Goal: Information Seeking & Learning: Compare options

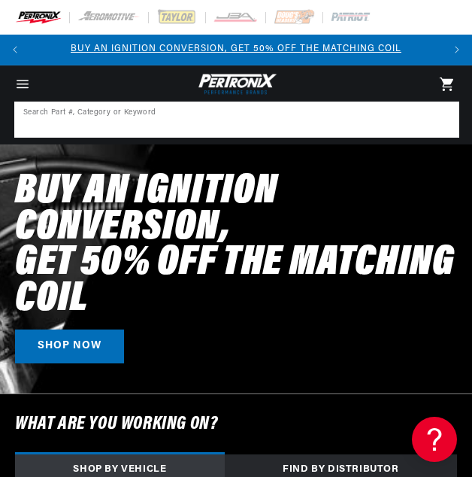
click at [180, 129] on input at bounding box center [237, 119] width 442 height 33
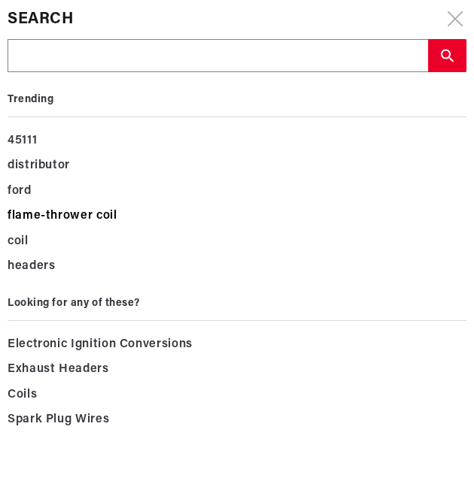
click at [50, 214] on div "flame-thrower coil" at bounding box center [237, 217] width 459 height 26
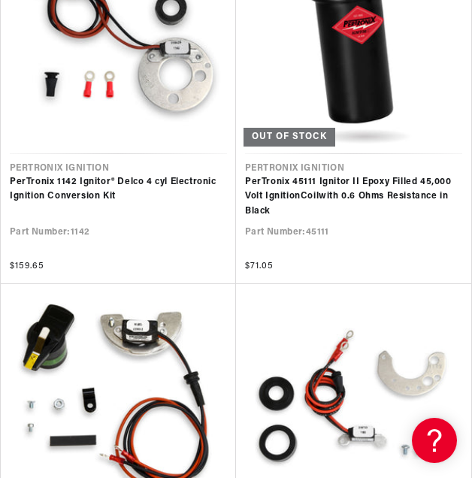
scroll to position [0, 412]
click at [283, 193] on link "PerTronix 45111 Ignitor II Epoxy Filled 45,000 Volt Ignition Coil with 0.6 Ohms…" at bounding box center [353, 197] width 217 height 44
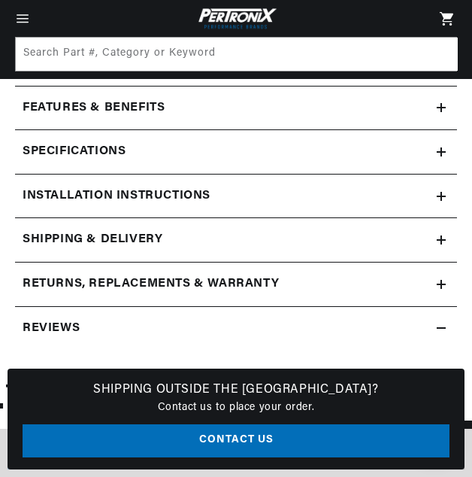
scroll to position [0, 412]
click at [114, 105] on h2 "Features & Benefits" at bounding box center [94, 109] width 142 height 20
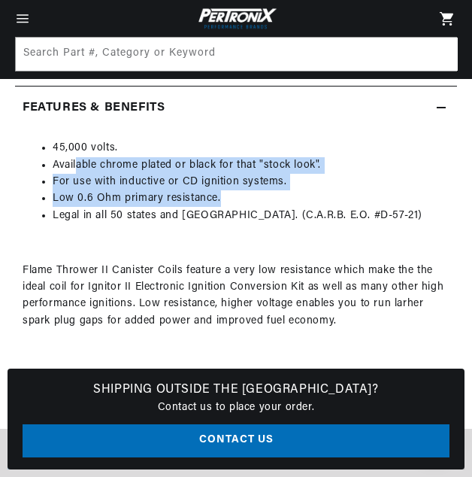
scroll to position [0, 824]
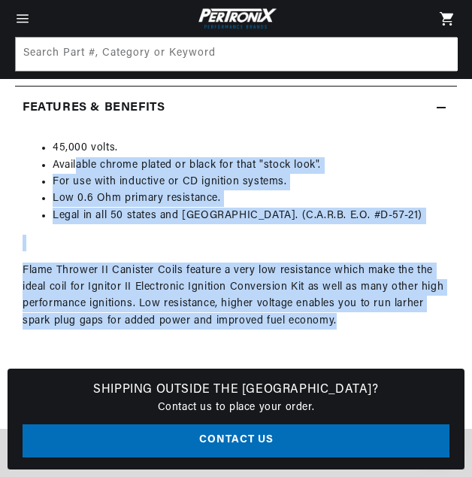
drag, startPoint x: 77, startPoint y: 163, endPoint x: 367, endPoint y: 320, distance: 330.1
click at [367, 320] on div "45,000 volts. Available chrome plated or black for that "stock look". For use w…" at bounding box center [236, 304] width 442 height 329
drag, startPoint x: 367, startPoint y: 320, endPoint x: 269, endPoint y: 297, distance: 100.5
click at [269, 297] on p "Flame Thrower II Canister Coils feature a very low resistance which make the th…" at bounding box center [236, 296] width 427 height 68
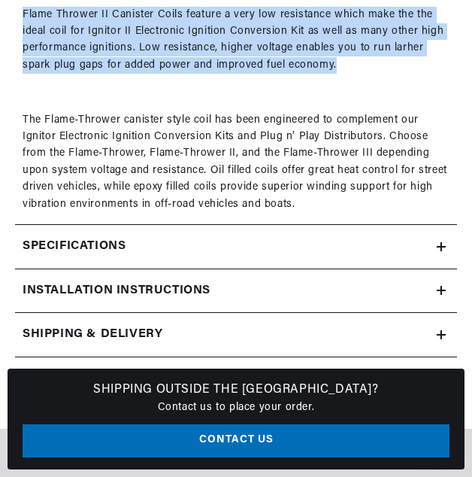
scroll to position [1647, 0]
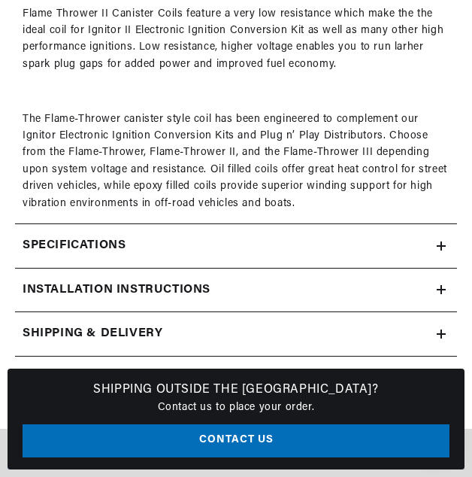
click at [211, 153] on p "The Flame-Thrower canister style coil has been engineered to complement our Ign…" at bounding box center [236, 161] width 427 height 101
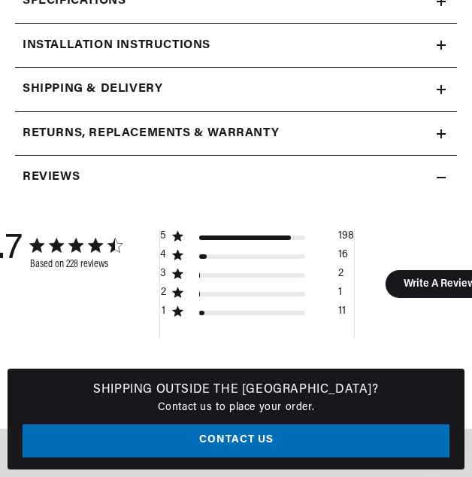
scroll to position [1893, 0]
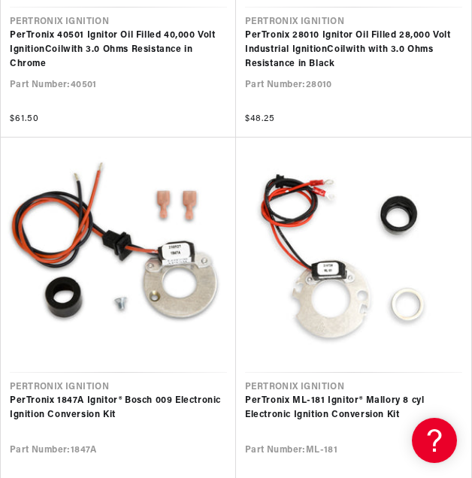
scroll to position [4867, 0]
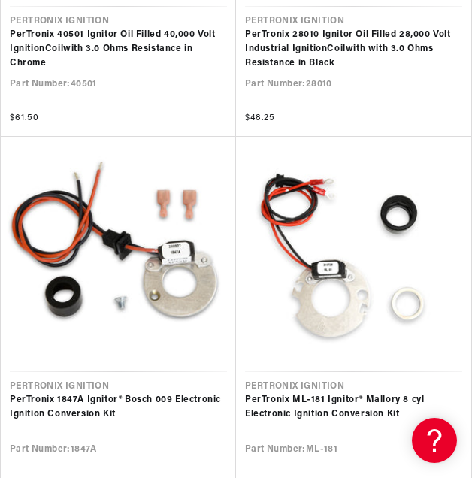
click at [155, 403] on link "PerTronix 1847A Ignitor® Bosch 009 Electronic Ignition Conversion Kit" at bounding box center [118, 407] width 217 height 29
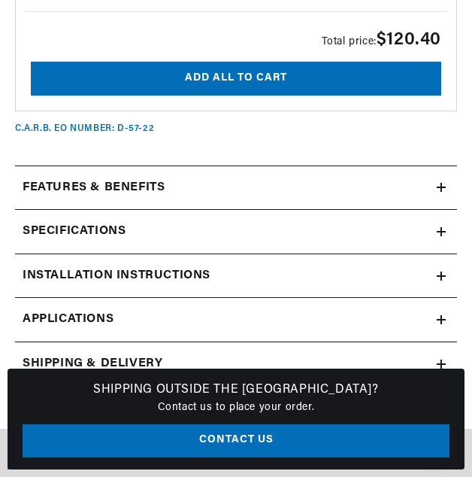
scroll to position [0, 824]
click at [105, 210] on summary "Specifications" at bounding box center [236, 232] width 442 height 44
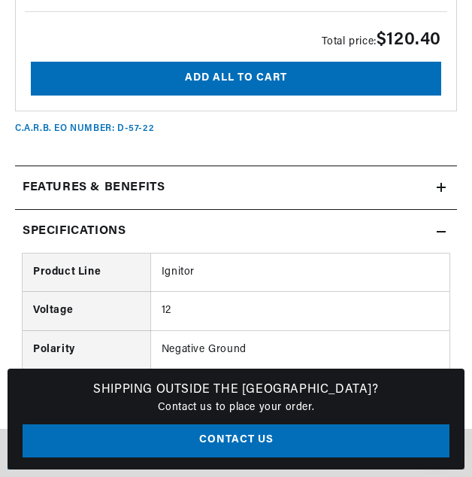
click at [125, 178] on h2 "Features & Benefits" at bounding box center [94, 188] width 142 height 20
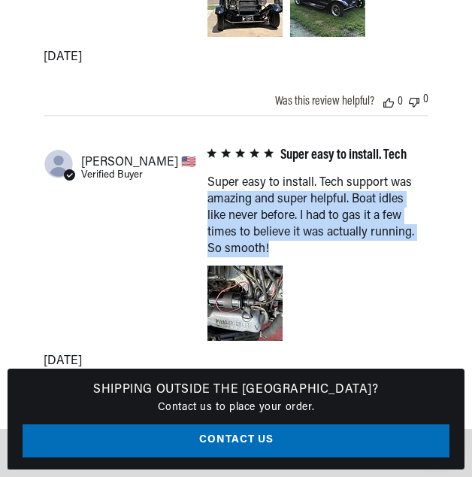
scroll to position [3930, 23]
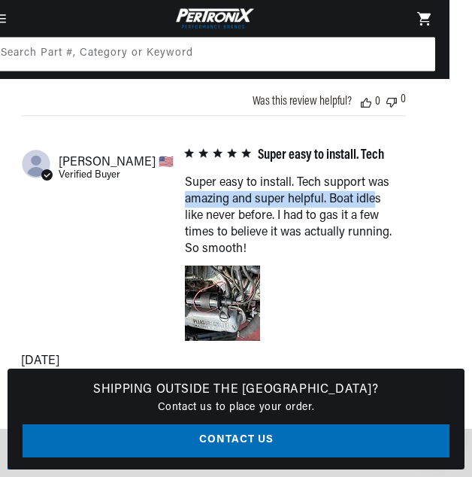
drag, startPoint x: 471, startPoint y: 156, endPoint x: 370, endPoint y: 177, distance: 103.7
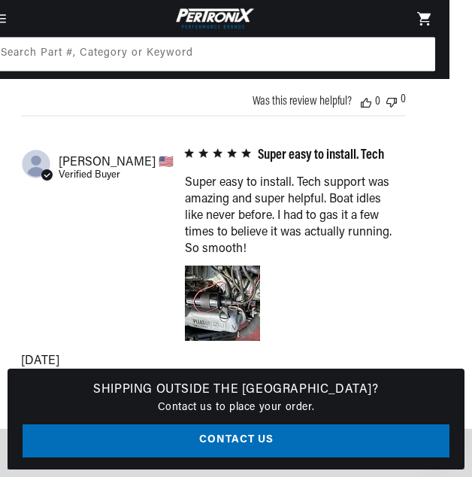
drag, startPoint x: 370, startPoint y: 177, endPoint x: 312, endPoint y: 208, distance: 65.6
click at [0, 0] on div "Super easy to install. Tech support was amazing and super helpful. Boat idles l…" at bounding box center [0, 0] width 0 height 0
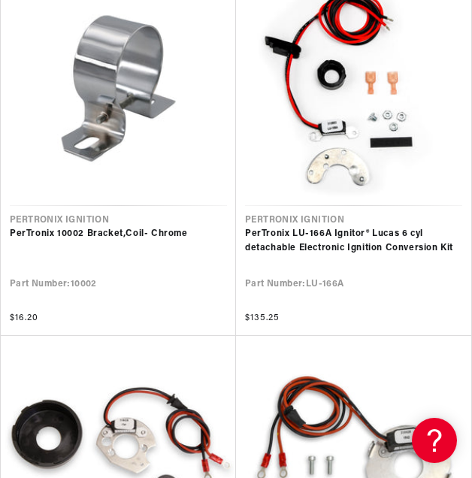
scroll to position [6100, 0]
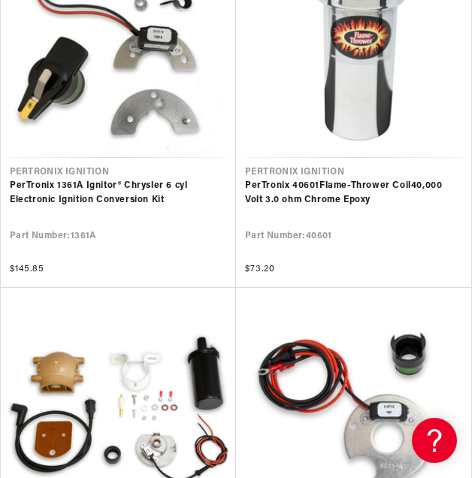
scroll to position [7276, 0]
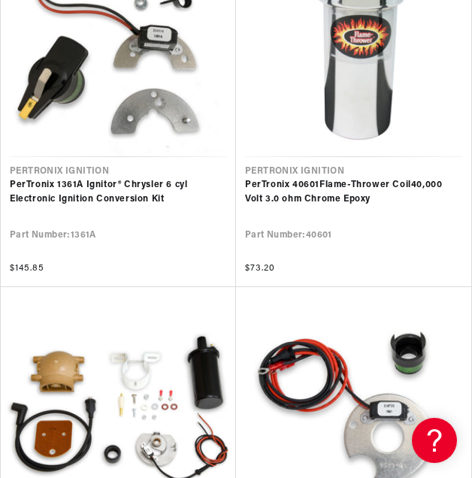
click at [343, 199] on link "PerTronix 40601 Flame - Thrower Coil 40,000 Volt 3.0 ohm Chrome Epoxy" at bounding box center [353, 192] width 217 height 29
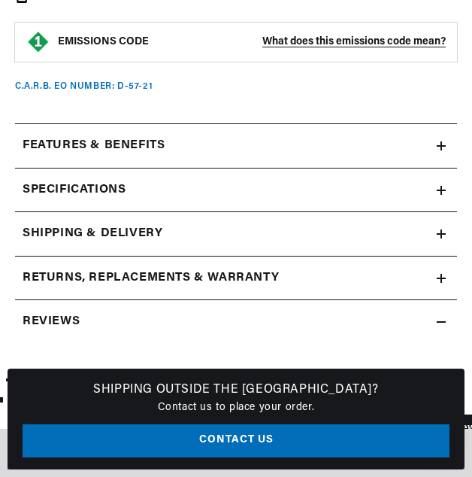
scroll to position [1252, 0]
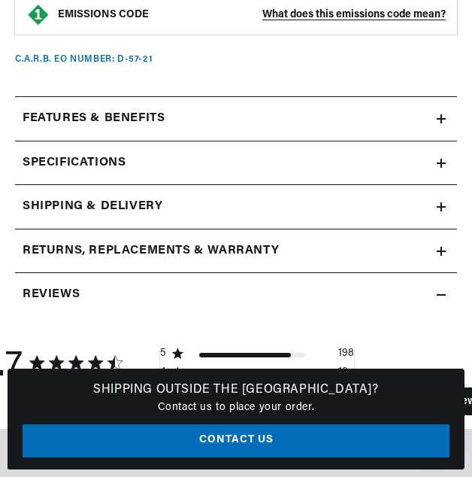
click at [126, 120] on h2 "Features & Benefits" at bounding box center [94, 119] width 142 height 20
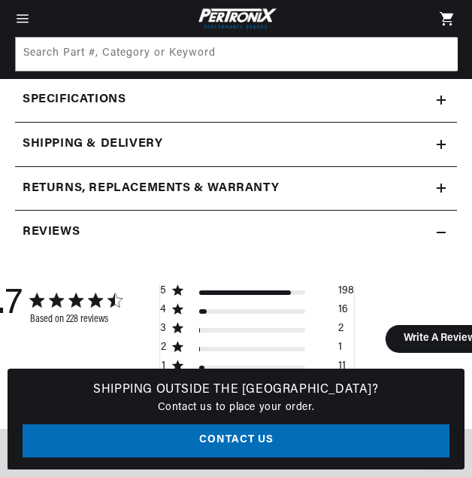
scroll to position [1664, 0]
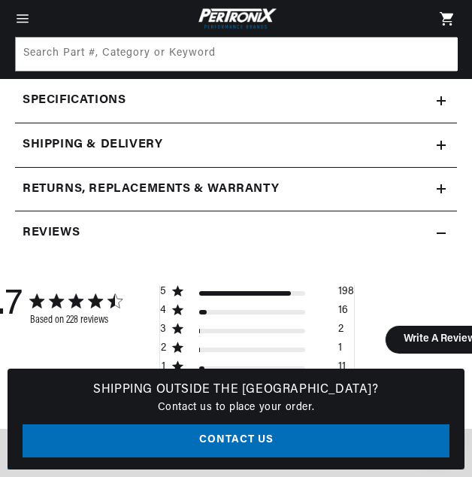
click at [308, 97] on div "Specifications" at bounding box center [226, 101] width 422 height 20
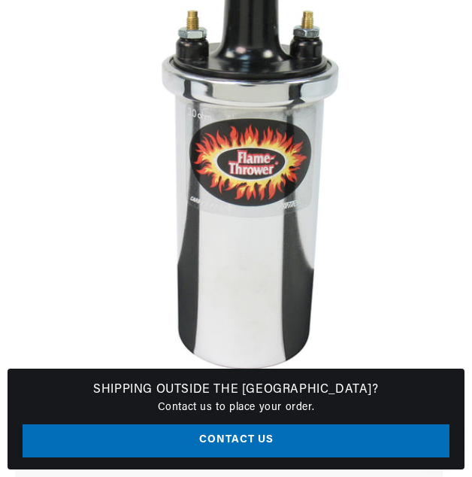
scroll to position [0, 824]
